Goal: Ask a question

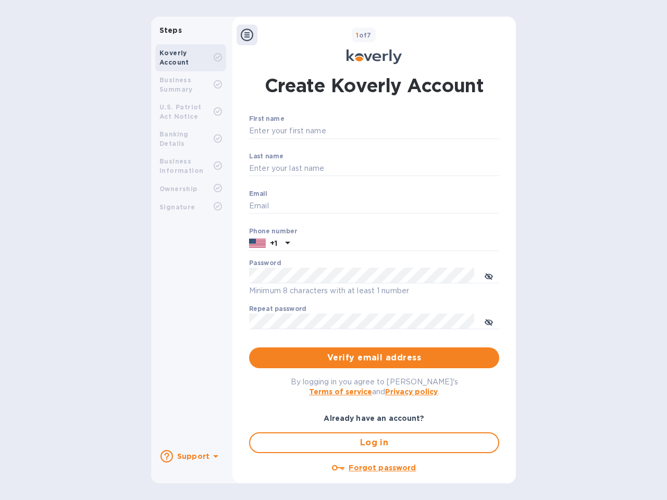
click at [190, 456] on b "Support" at bounding box center [193, 456] width 32 height 8
click at [167, 456] on icon at bounding box center [166, 456] width 12 height 12
click at [214, 457] on icon at bounding box center [215, 456] width 5 height 3
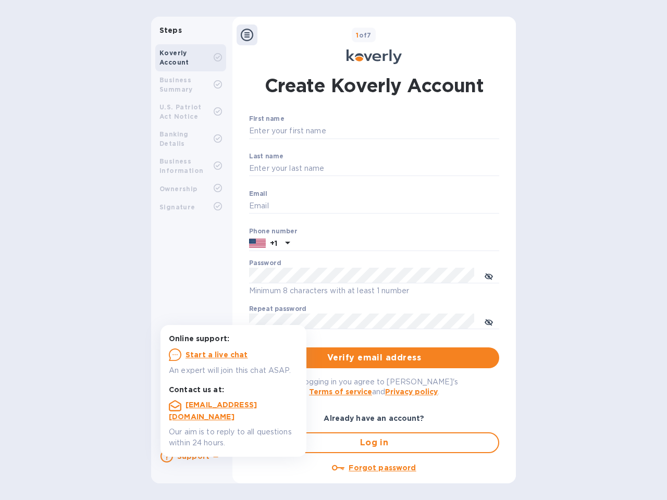
click at [247, 35] on icon at bounding box center [247, 35] width 12 height 12
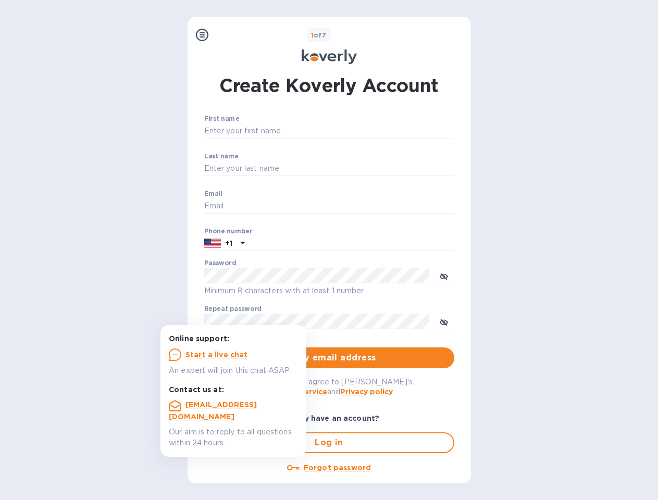
click at [372, 131] on input "First name" at bounding box center [329, 131] width 250 height 16
click at [372, 169] on input "Last name" at bounding box center [329, 169] width 250 height 16
click at [372, 206] on input "Email" at bounding box center [329, 206] width 250 height 16
click at [372, 244] on input "text" at bounding box center [351, 244] width 205 height 16
click at [269, 244] on input "text" at bounding box center [351, 244] width 205 height 16
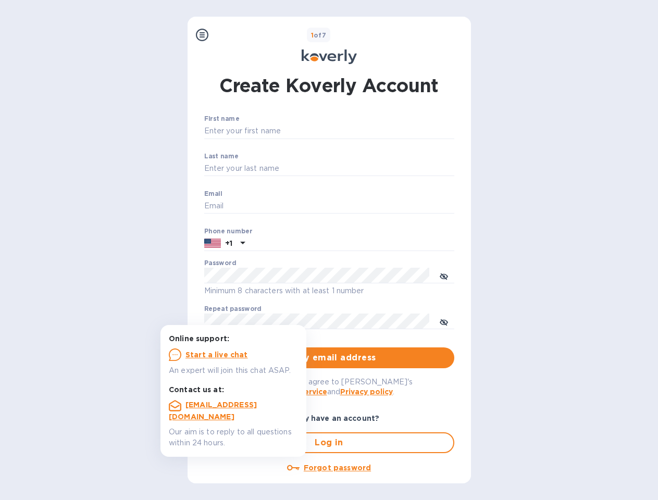
click at [286, 244] on input "text" at bounding box center [351, 244] width 205 height 16
